Goal: Task Accomplishment & Management: Manage account settings

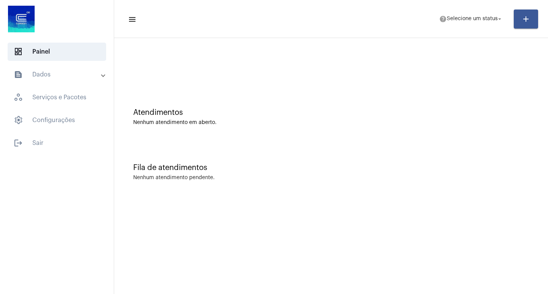
click at [263, 178] on div "Nenhum atendimento pendente." at bounding box center [330, 178] width 395 height 6
click at [486, 132] on div "Atendimentos Nenhum atendimento em aberto." at bounding box center [331, 113] width 426 height 55
click at [486, 10] on mat-toolbar-row "menu help Selecione um status arrow_drop_down add" at bounding box center [330, 19] width 433 height 24
click at [483, 23] on span "help Selecione um status arrow_drop_down" at bounding box center [471, 19] width 64 height 14
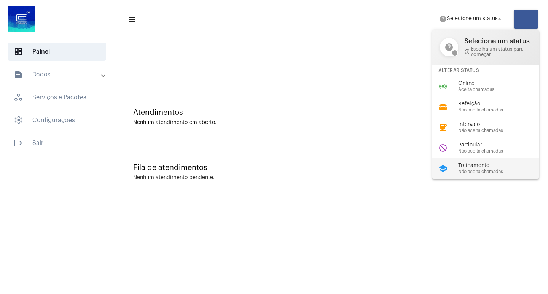
click at [478, 168] on span "Treinamento" at bounding box center [501, 166] width 87 height 6
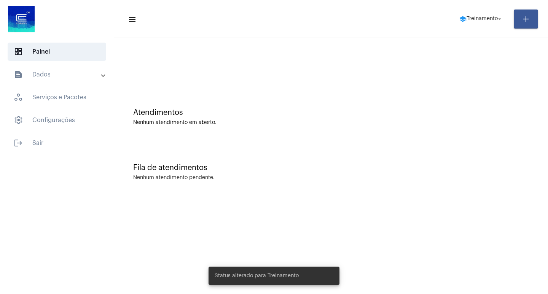
click at [65, 73] on mat-panel-title "text_snippet_outlined Dados" at bounding box center [58, 74] width 88 height 9
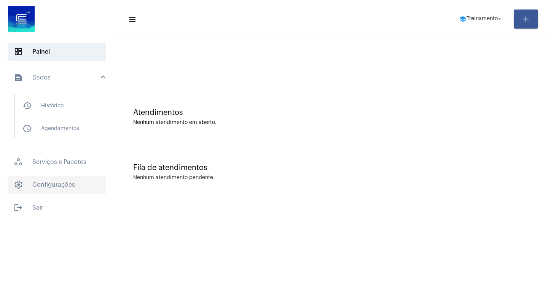
click at [64, 178] on span "settings Configurações" at bounding box center [57, 185] width 98 height 18
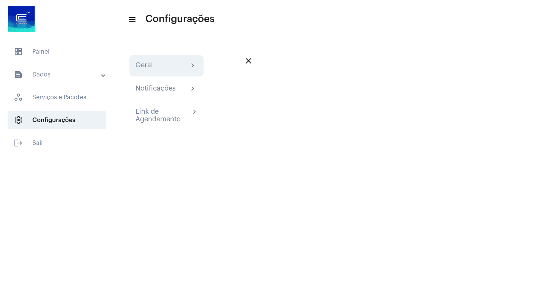
click at [148, 59] on div "Geral chevron_right" at bounding box center [166, 65] width 74 height 21
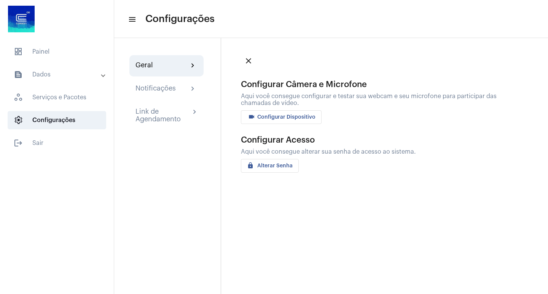
click at [288, 110] on button "videocam Configurar Dispositivo" at bounding box center [281, 117] width 81 height 14
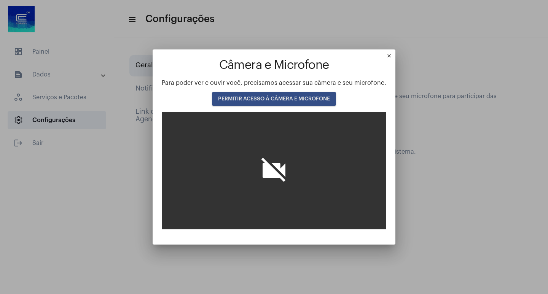
click at [292, 99] on span "PERMITIR ACESSO À CÂMERA E MICROFONE" at bounding box center [274, 98] width 112 height 5
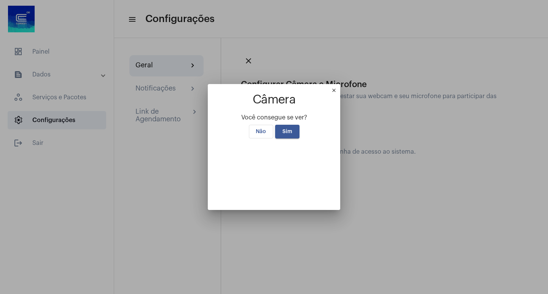
click at [282, 129] on span "Sim" at bounding box center [287, 131] width 10 height 5
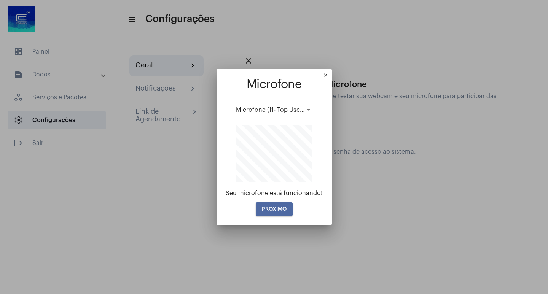
click at [274, 204] on button "PRÓXIMO" at bounding box center [274, 209] width 37 height 14
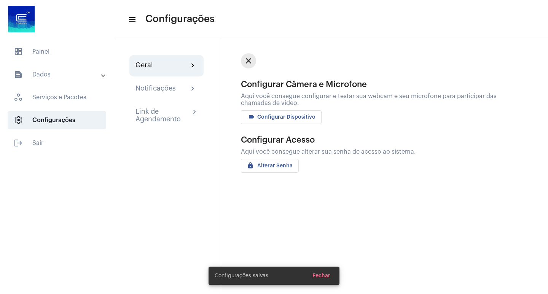
click at [248, 64] on mat-icon "close" at bounding box center [248, 60] width 9 height 9
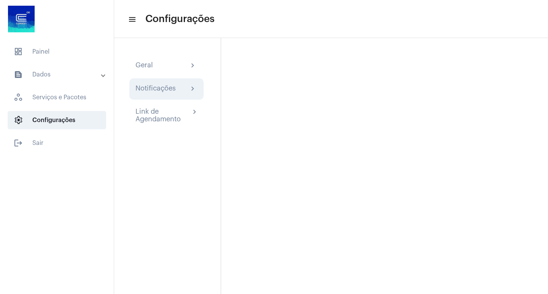
click at [166, 90] on div "Notificações" at bounding box center [155, 88] width 40 height 9
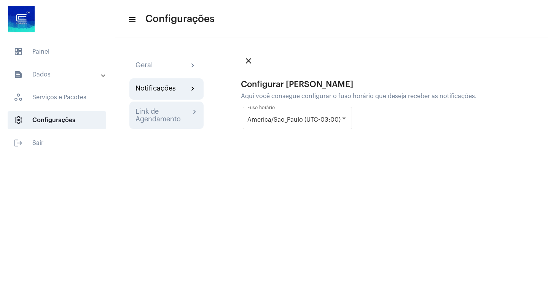
click at [179, 117] on div "Link de Agendamento" at bounding box center [162, 115] width 55 height 15
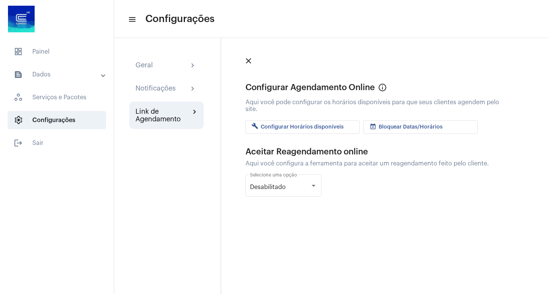
click at [247, 60] on mat-icon "close" at bounding box center [248, 60] width 9 height 9
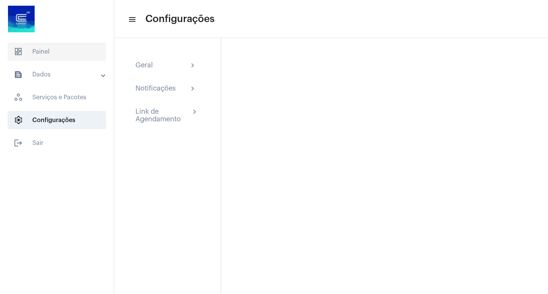
click at [46, 53] on span "dashboard Painel" at bounding box center [57, 52] width 98 height 18
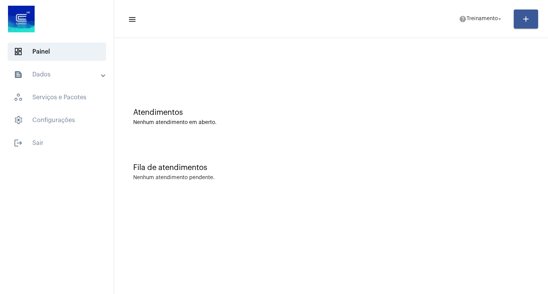
click at [44, 72] on mat-panel-title "text_snippet_outlined Dados" at bounding box center [58, 74] width 88 height 9
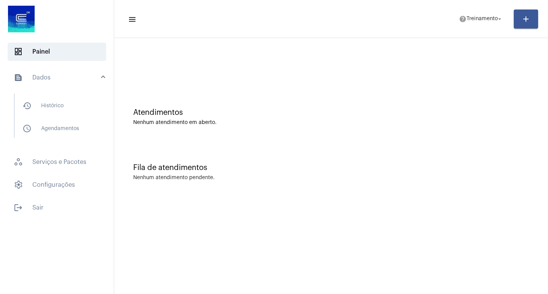
click at [400, 117] on div "Atendimentos Nenhum atendimento em aberto." at bounding box center [330, 116] width 395 height 17
click at [478, 93] on div "Atendimentos Nenhum atendimento em aberto." at bounding box center [331, 113] width 426 height 55
click at [484, 21] on span "Treinamento" at bounding box center [481, 18] width 31 height 5
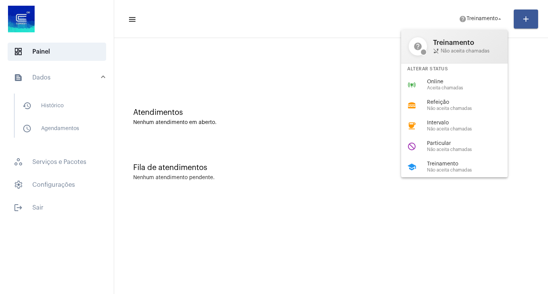
click at [486, 17] on div at bounding box center [274, 147] width 548 height 294
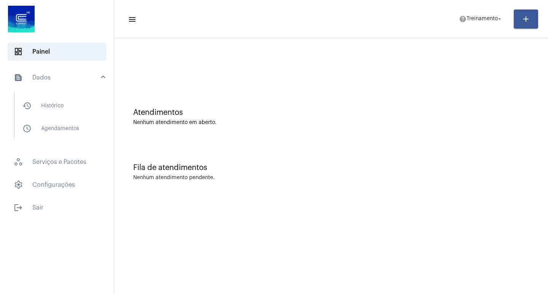
click at [486, 17] on span "Treinamento" at bounding box center [481, 18] width 31 height 5
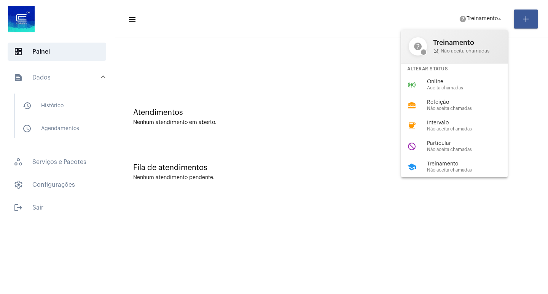
click at [252, 189] on div at bounding box center [274, 147] width 548 height 294
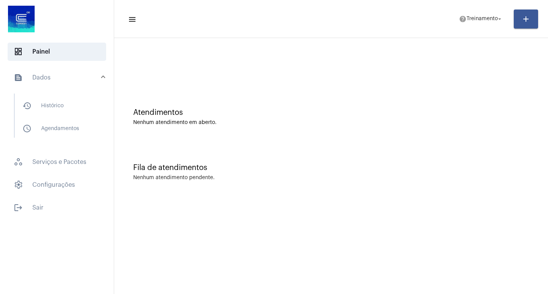
click at [302, 160] on div "Fila de atendimentos Nenhum atendimento pendente." at bounding box center [331, 168] width 426 height 55
